Goal: Information Seeking & Learning: Compare options

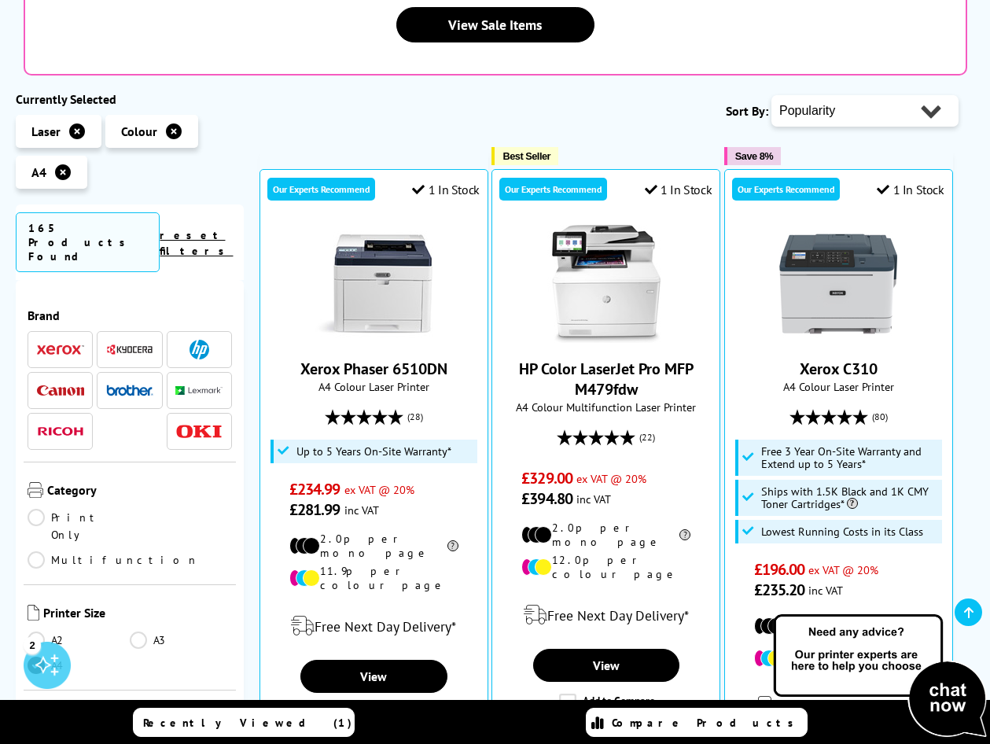
scroll to position [393, 0]
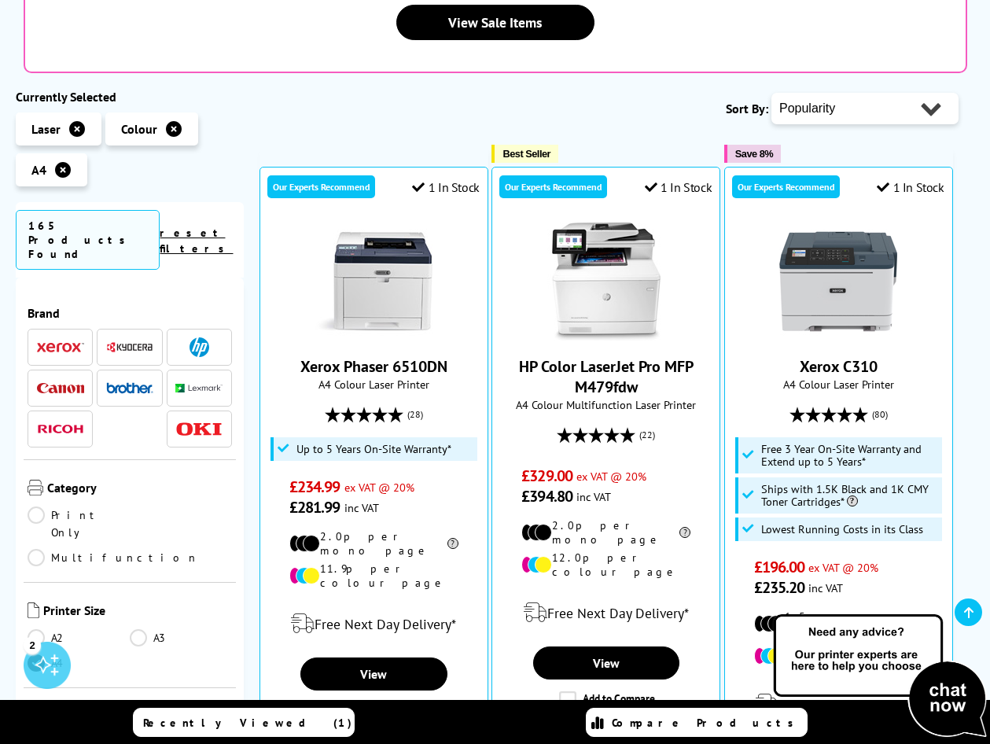
click at [49, 337] on span at bounding box center [60, 347] width 47 height 20
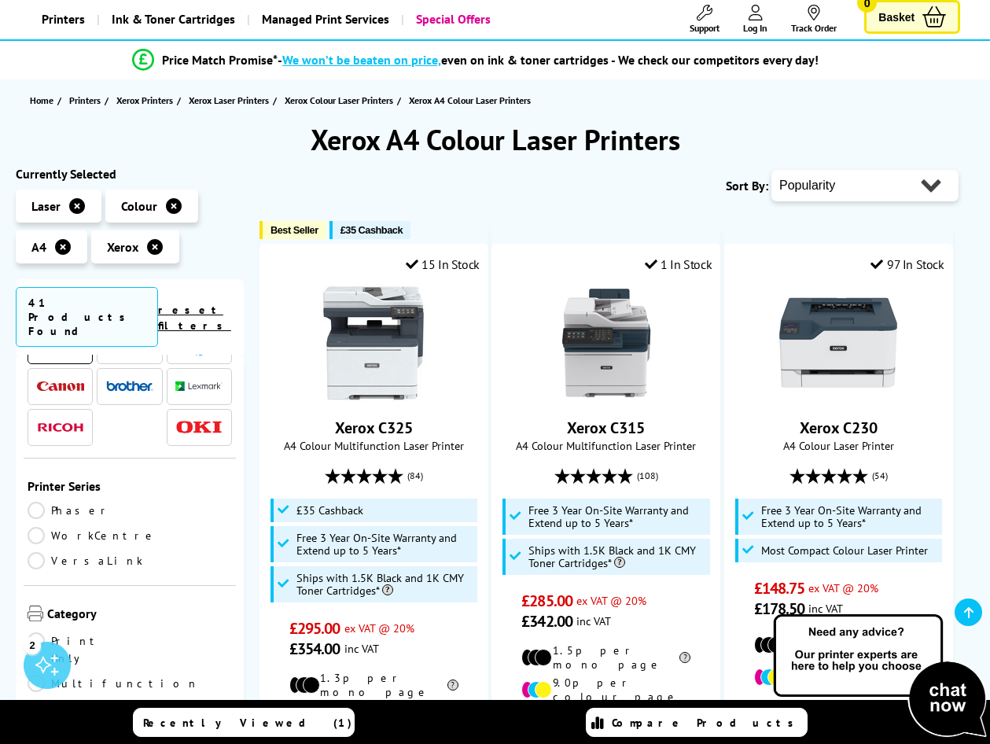
scroll to position [79, 0]
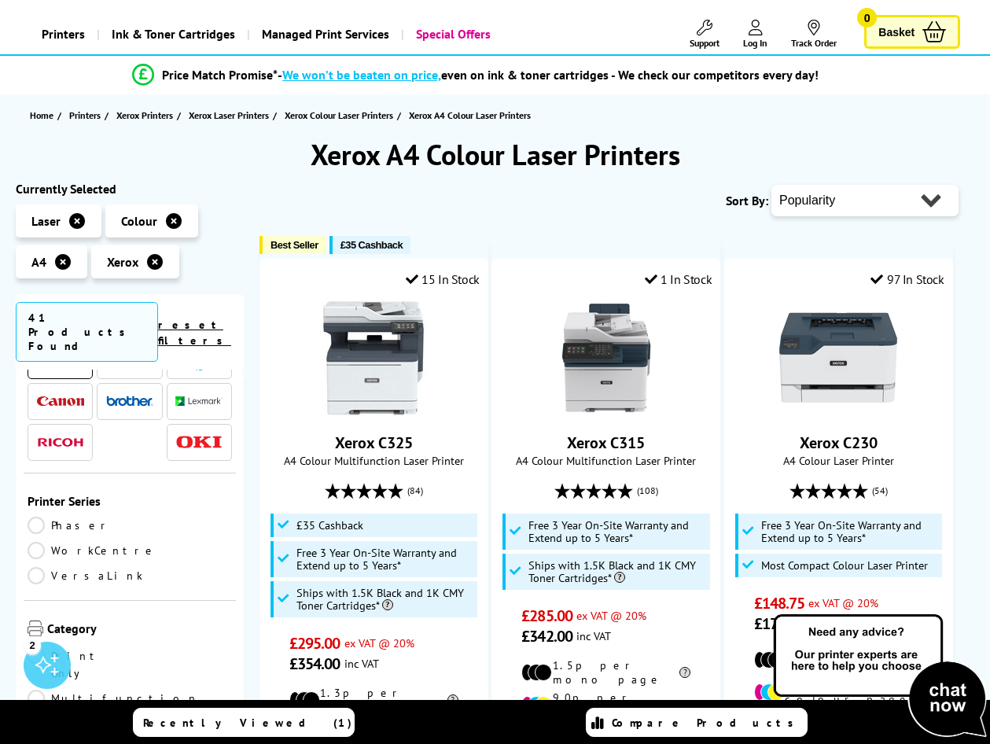
click at [870, 207] on select "Popularity Rating Price - Low to High Price - High to Low Running Costs - Low t…" at bounding box center [864, 200] width 187 height 31
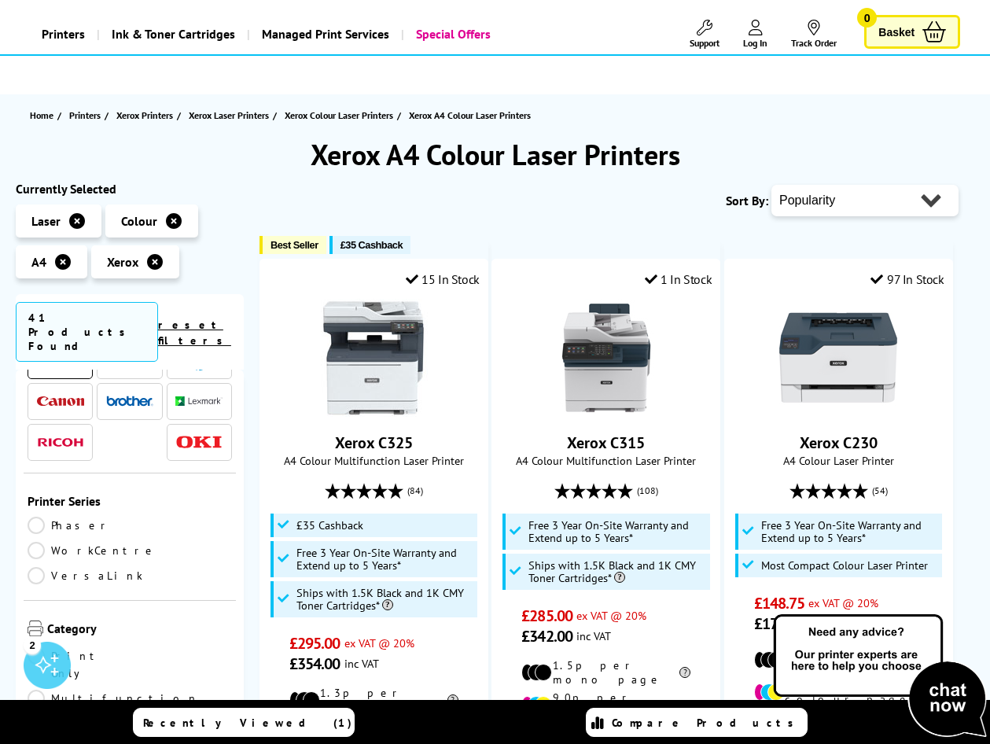
select select "Price Ascending"
click at [771, 185] on select "Popularity Rating Price - Low to High Price - High to Low Running Costs - Low t…" at bounding box center [864, 200] width 187 height 31
